Goal: Transaction & Acquisition: Purchase product/service

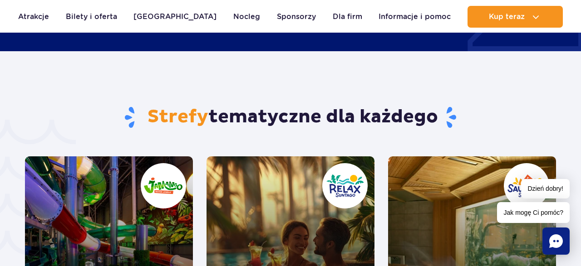
scroll to position [1936, 0]
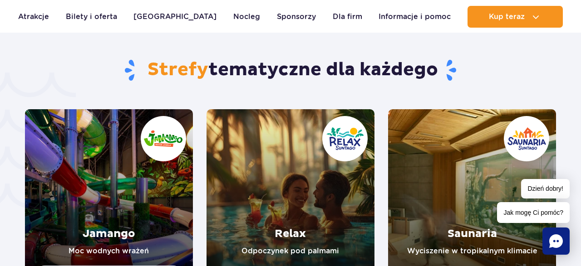
click at [127, 178] on link "Jamango" at bounding box center [109, 193] width 168 height 168
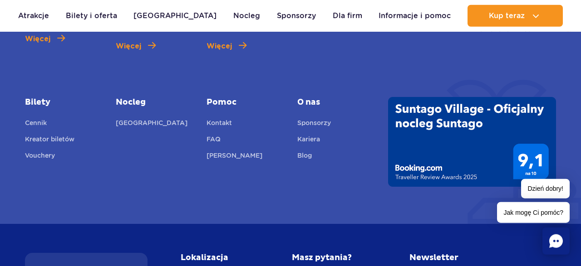
scroll to position [2502, 0]
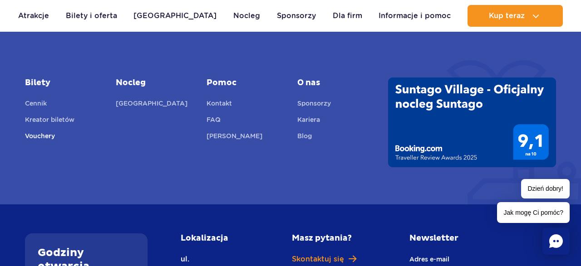
click at [34, 131] on link "Vouchery" at bounding box center [40, 137] width 30 height 13
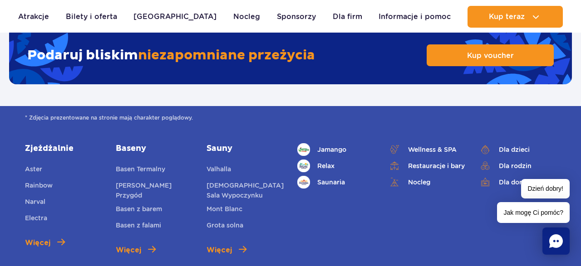
scroll to position [1558, 0]
